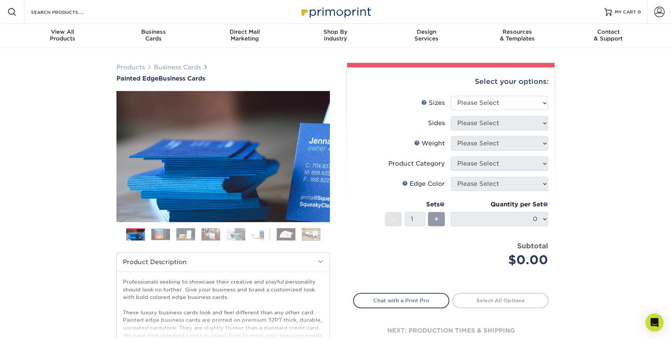
click at [448, 182] on li "Edge Color Please Select" at bounding box center [450, 187] width 195 height 20
click at [448, 182] on label "Edge Color" at bounding box center [401, 184] width 97 height 14
click at [374, 89] on div "Select your options:" at bounding box center [450, 81] width 195 height 28
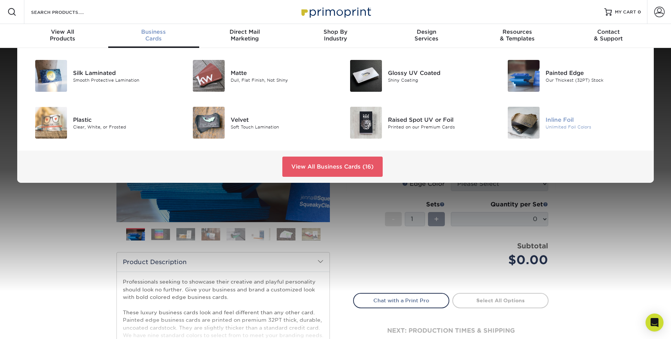
click at [535, 122] on img at bounding box center [524, 123] width 32 height 32
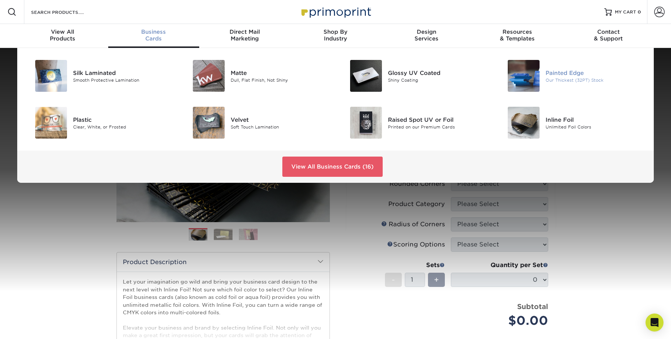
click at [530, 76] on img at bounding box center [524, 76] width 32 height 32
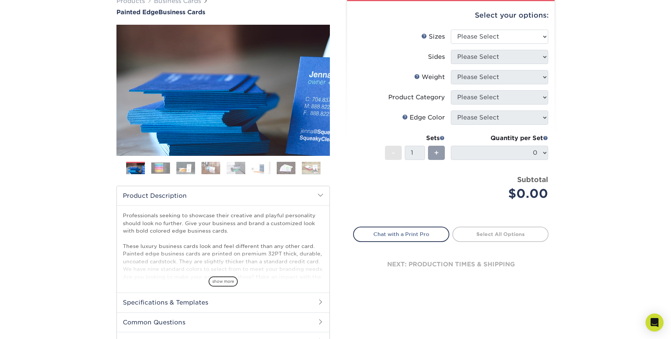
scroll to position [60, 0]
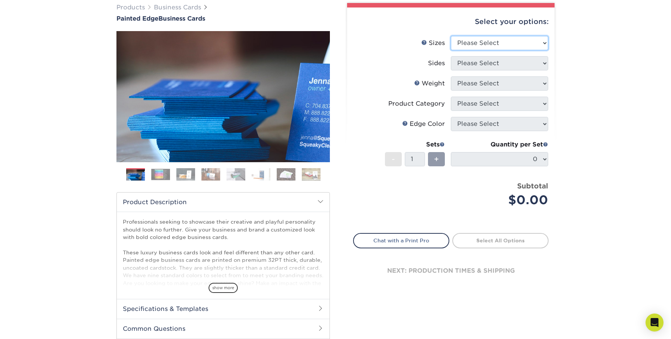
select select "2.00x3.50"
select select "13abbda7-1d64-4f25-8bb2-c179b224825d"
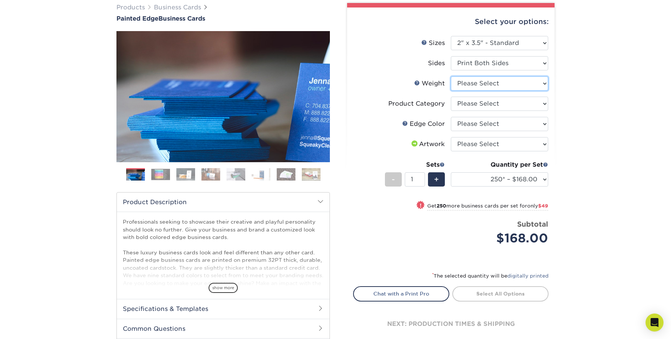
select select "32PTUC"
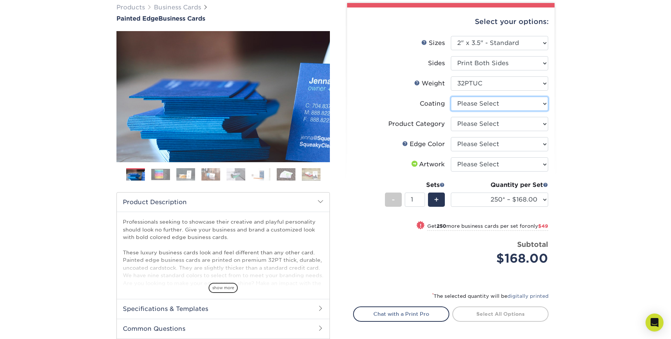
select select "3e7618de-abca-4bda-9f97-8b9129e913d8"
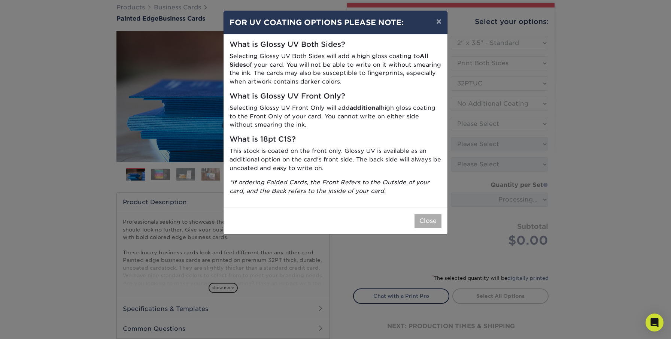
click at [428, 218] on button "Close" at bounding box center [427, 221] width 27 height 14
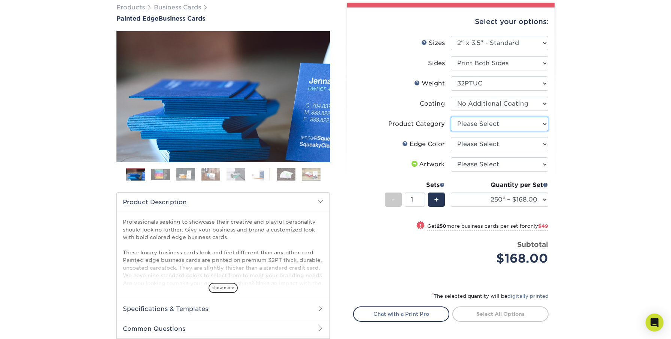
click at [496, 124] on select "Please Select Business Cards" at bounding box center [499, 124] width 97 height 14
select select "3b5148f1-0588-4f88-a218-97bcfdce65c1"
